Goal: Information Seeking & Learning: Learn about a topic

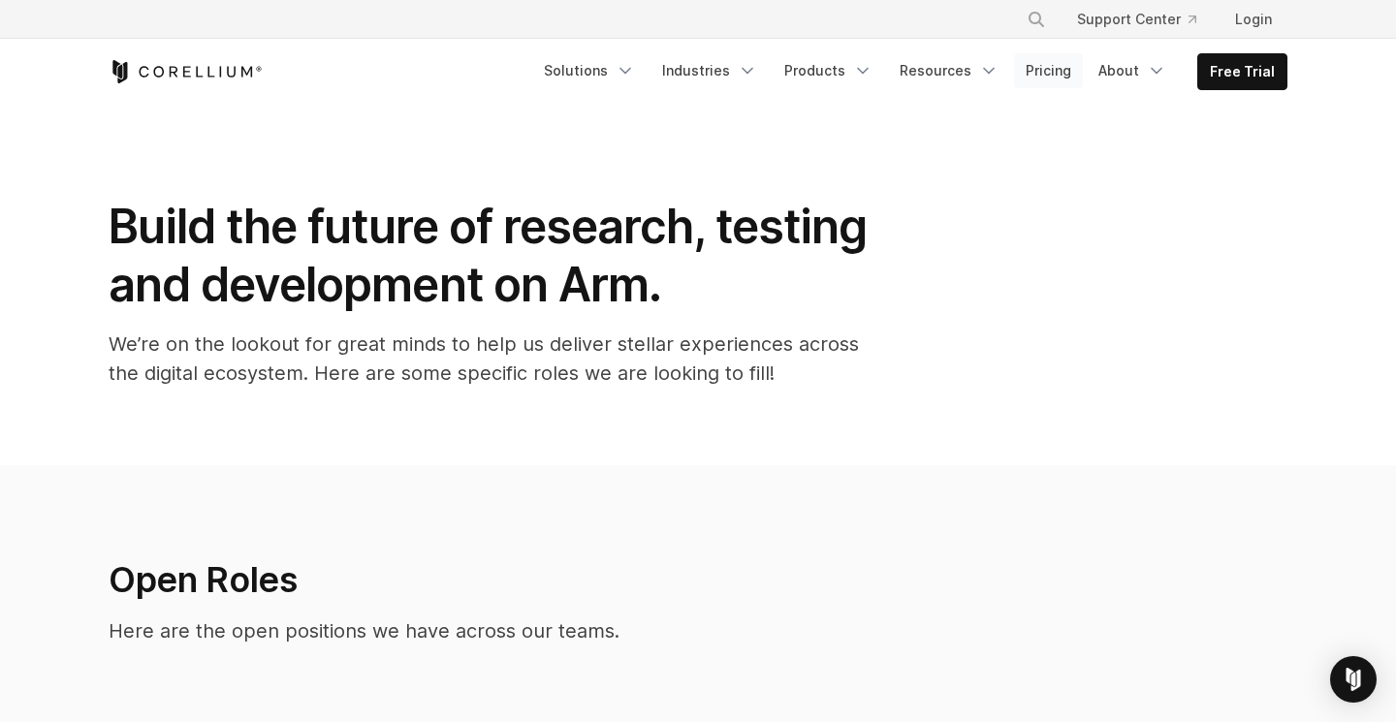
click at [1063, 72] on link "Pricing" at bounding box center [1048, 70] width 69 height 35
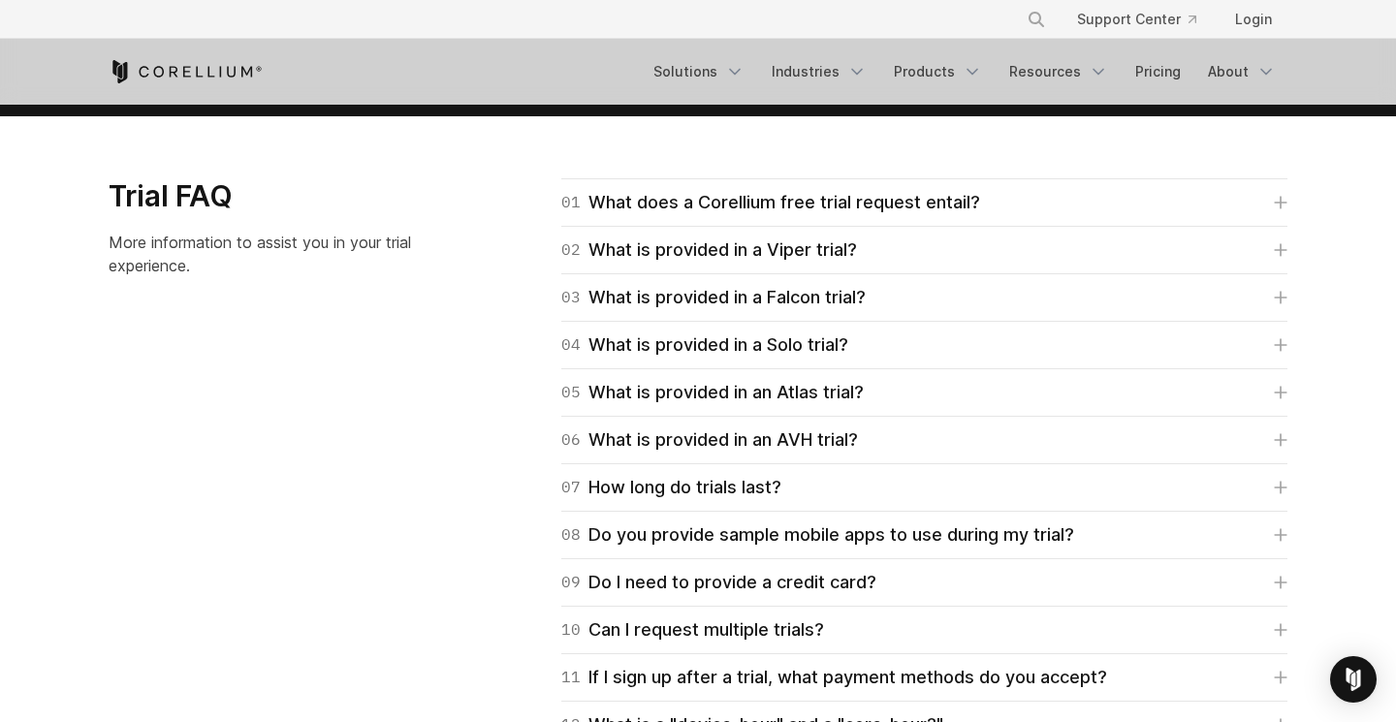
scroll to position [2755, 0]
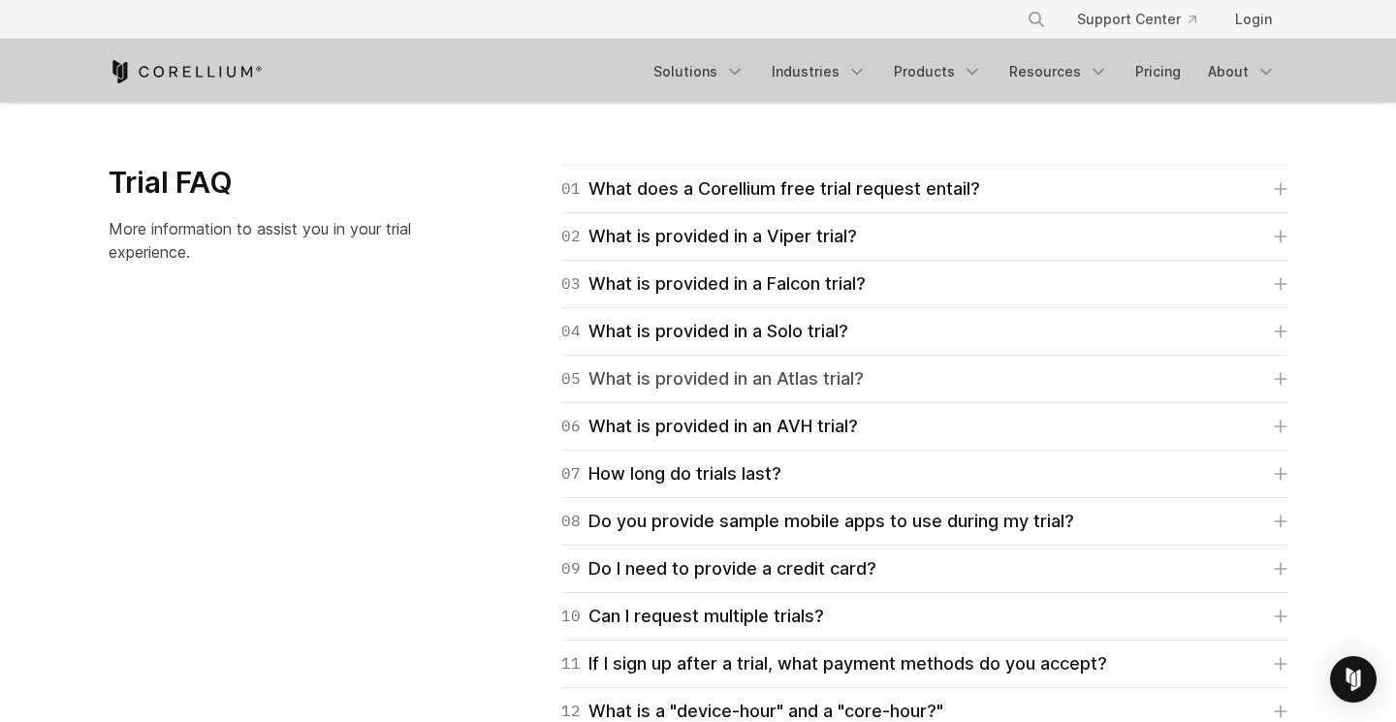
click at [1279, 382] on icon at bounding box center [1281, 379] width 14 height 14
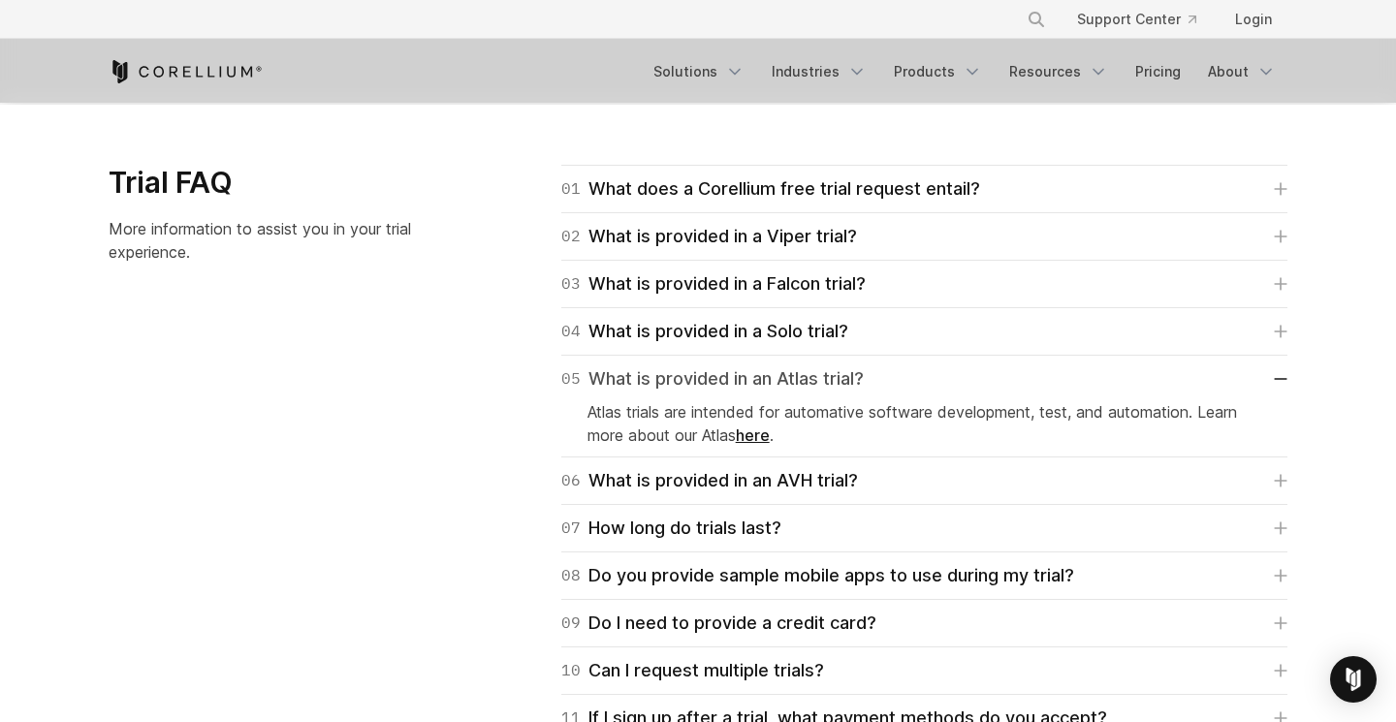
click at [1283, 381] on link "05 What is provided in an Atlas trial?" at bounding box center [924, 379] width 726 height 27
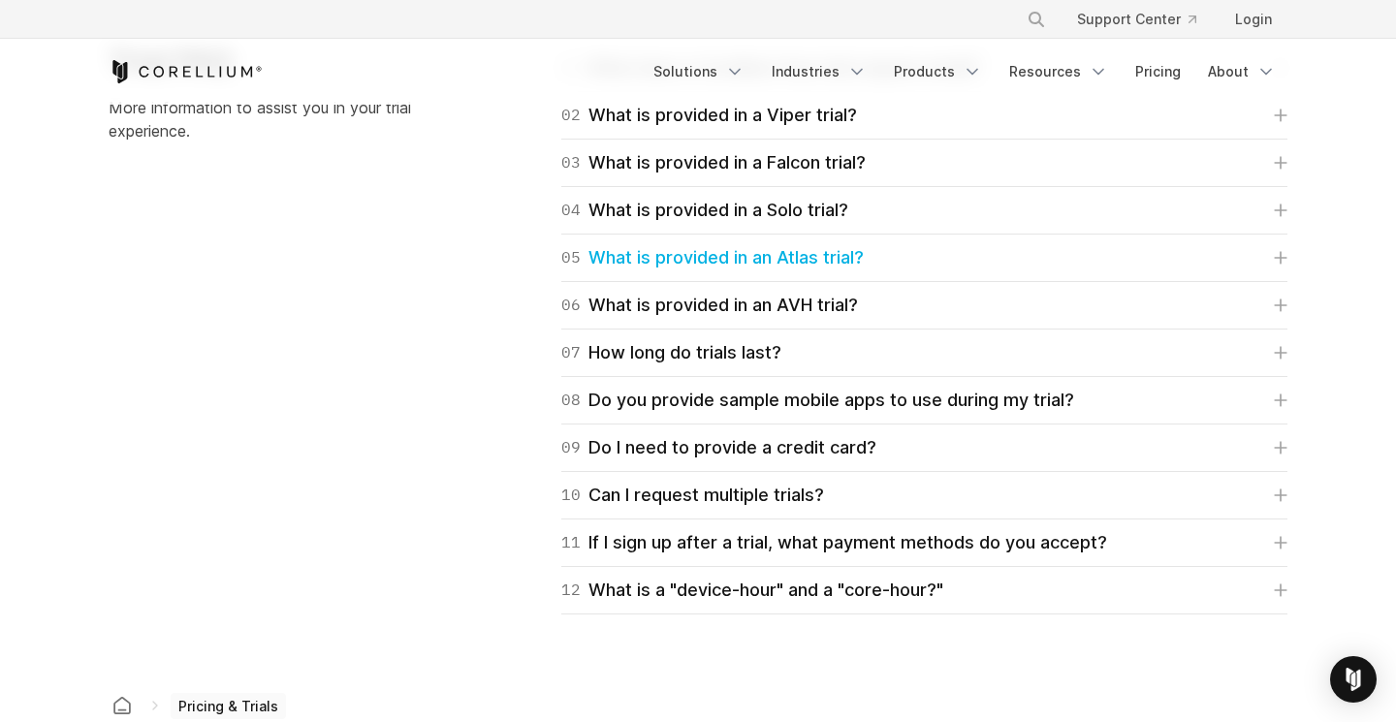
scroll to position [2895, 0]
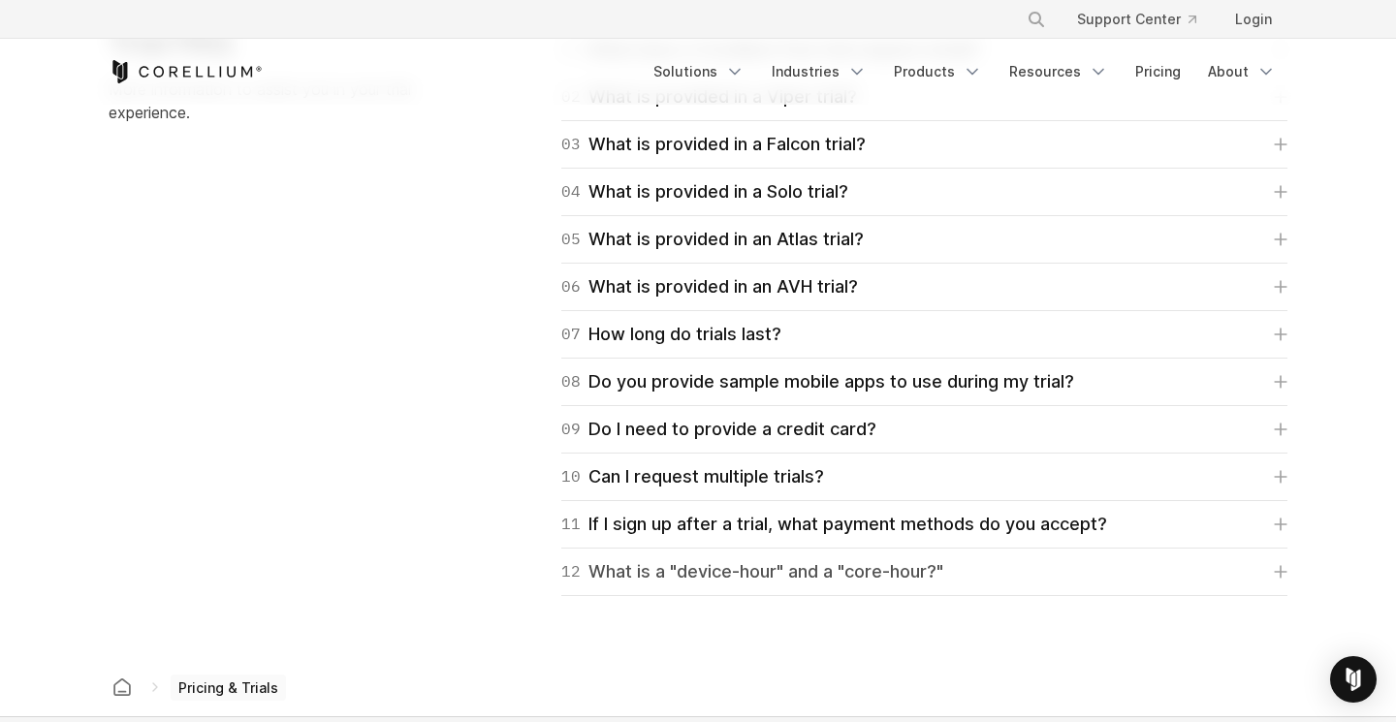
click at [1285, 582] on link "12 What is a "device-hour" and a "core-hour?"" at bounding box center [924, 572] width 726 height 27
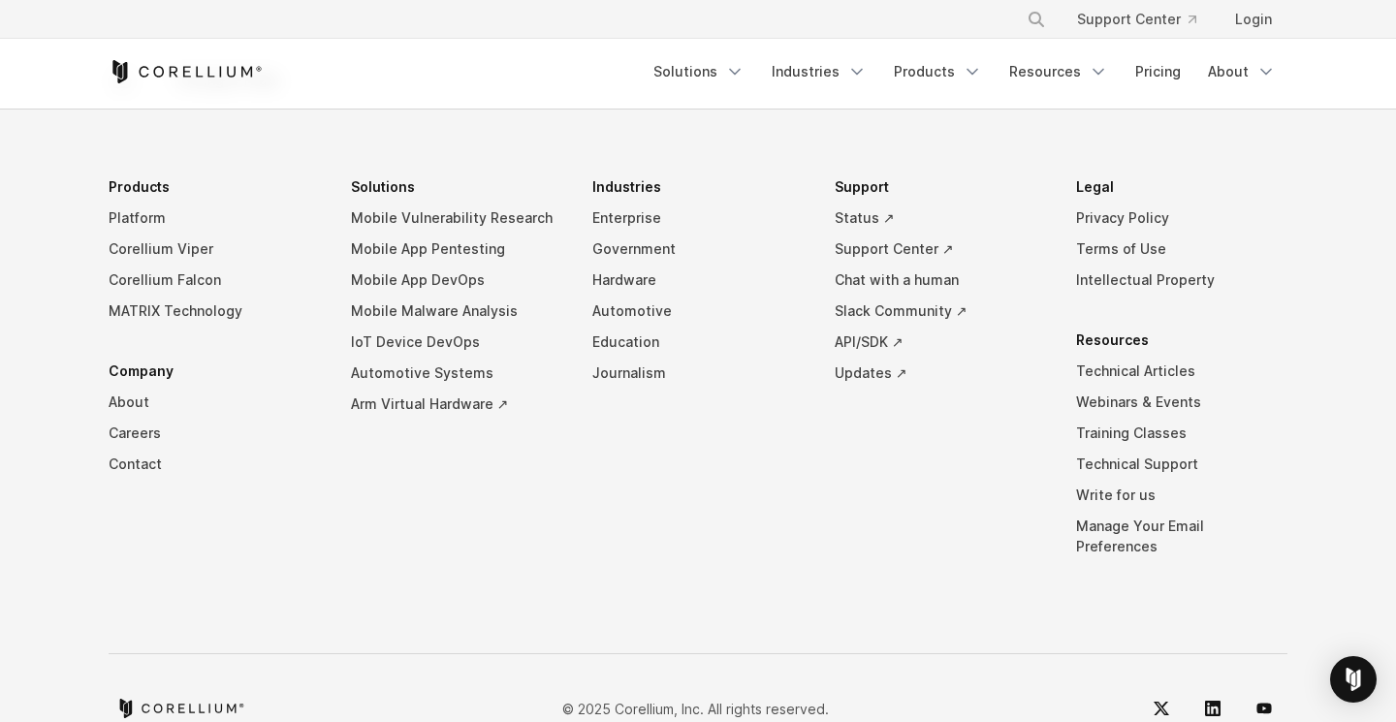
scroll to position [3738, 0]
click at [656, 245] on link "Government" at bounding box center [697, 250] width 211 height 31
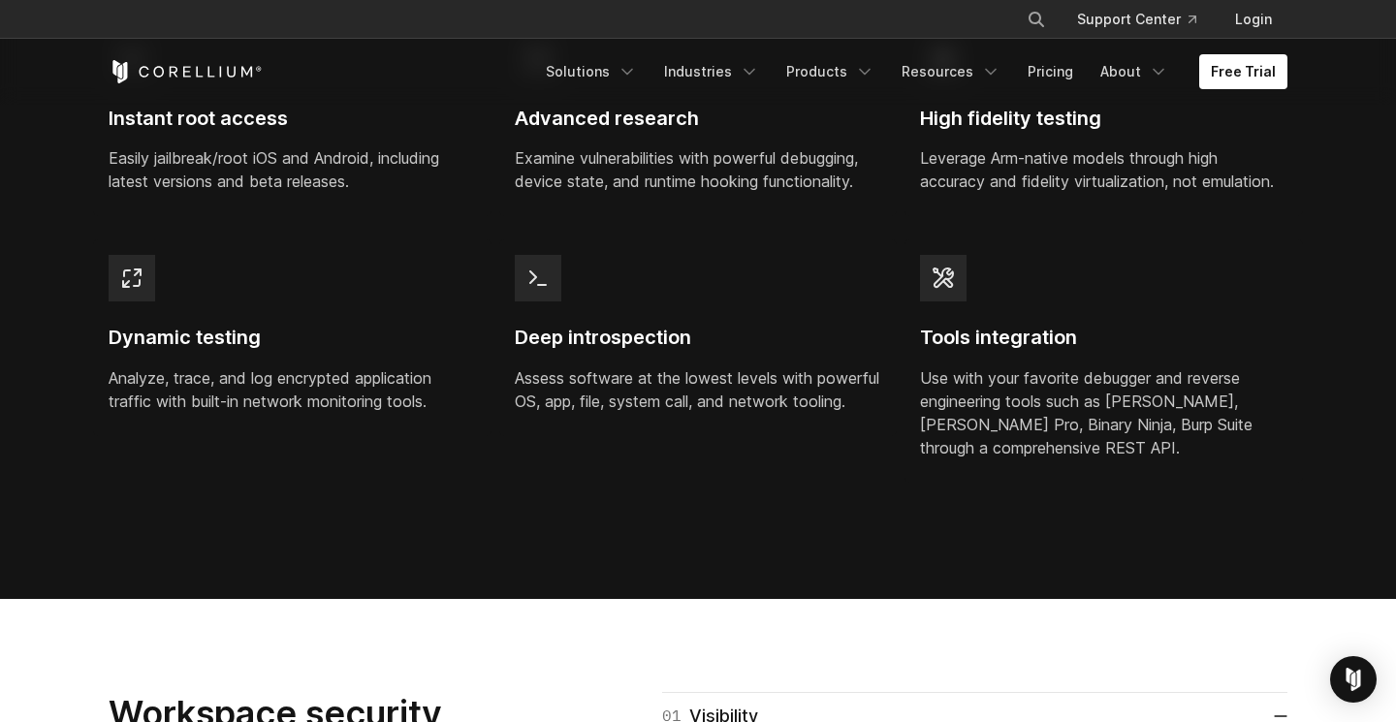
scroll to position [1849, 0]
